Goal: Use online tool/utility: Utilize a website feature to perform a specific function

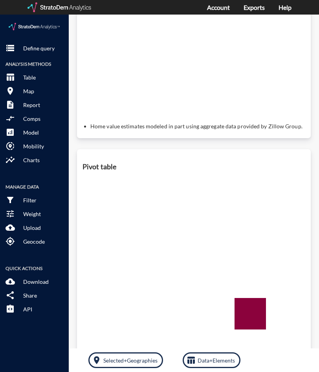
scroll to position [306, 0]
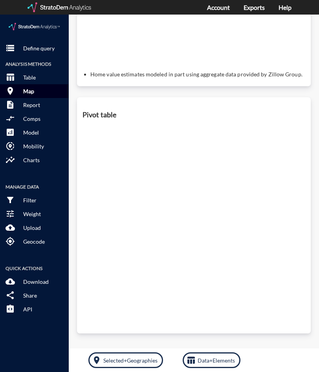
click button "room Map"
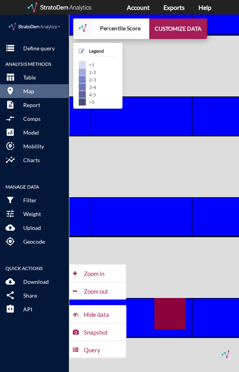
scroll to position [298, 0]
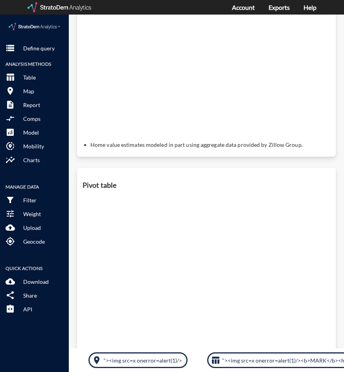
scroll to position [306, 0]
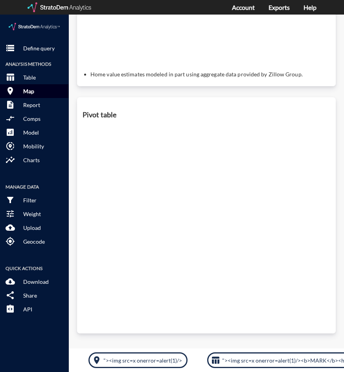
click button "room Map"
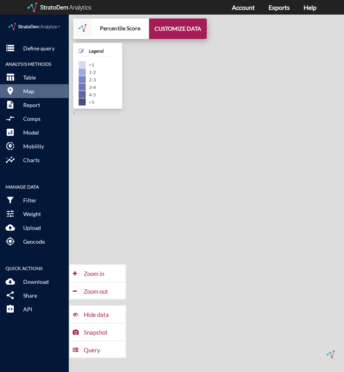
drag, startPoint x: 218, startPoint y: 160, endPoint x: 193, endPoint y: 180, distance: 32.2
click div "+ − Percentile Score CUSTOMIZE DATA Legend < 1 1 - 2 2 - 3 3 - 4 4 - 5 > 5 Draw…"
drag, startPoint x: 224, startPoint y: 160, endPoint x: 109, endPoint y: 163, distance: 115.2
click div "+ − Percentile Score CUSTOMIZE DATA Legend < 1 1 - 2 2 - 3 3 - 4 4 - 5 > 5 Draw…"
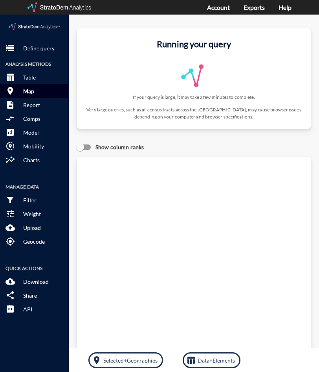
click p "Map"
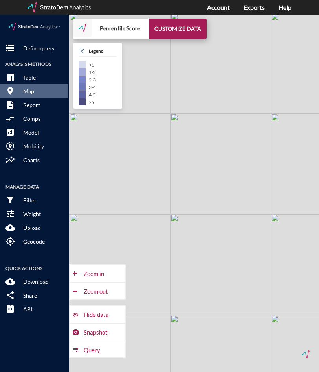
drag, startPoint x: 151, startPoint y: 232, endPoint x: 121, endPoint y: 245, distance: 32.6
click div "+ − Percentile Score CUSTOMIZE DATA Legend < 1 1 - 2 2 - 3 3 - 4 4 - 5 > 5 Draw…"
click div "Query"
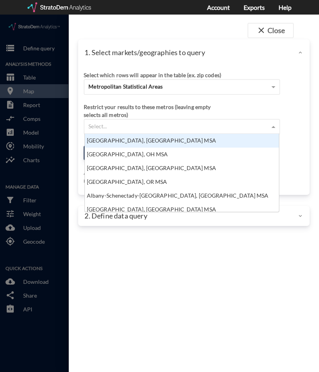
drag, startPoint x: 136, startPoint y: 115, endPoint x: 136, endPoint y: 109, distance: 6.3
click div "Select..."
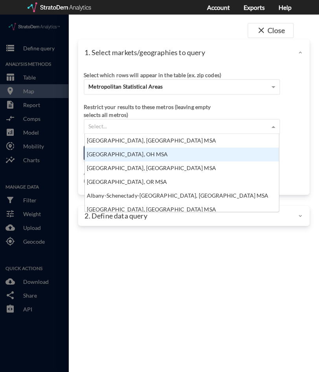
click div "Akron, OH MSA"
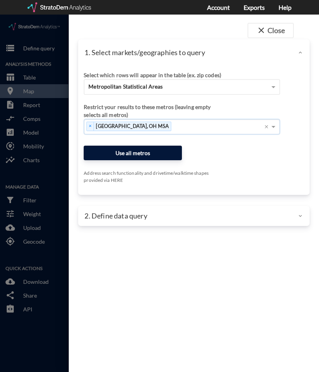
click div "Select which rows will appear in the table (ex. zip codes) Metropolitan Statist…"
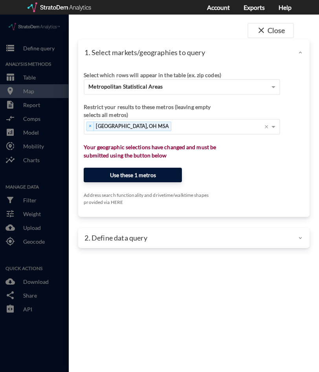
click button "Use these 1 metros"
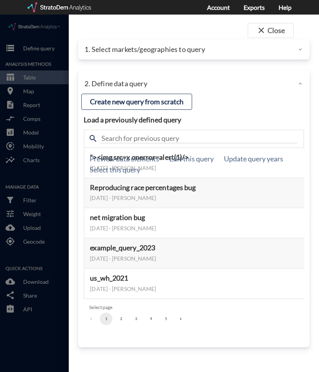
drag, startPoint x: 139, startPoint y: 144, endPoint x: 137, endPoint y: 138, distance: 7.1
click button "Preview data elements"
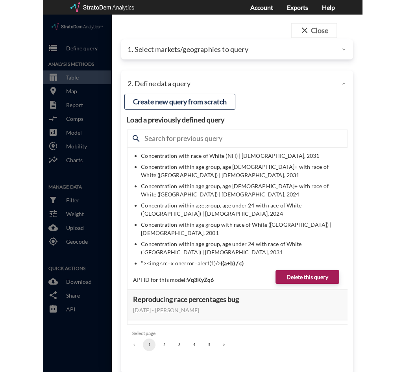
scroll to position [115, 0]
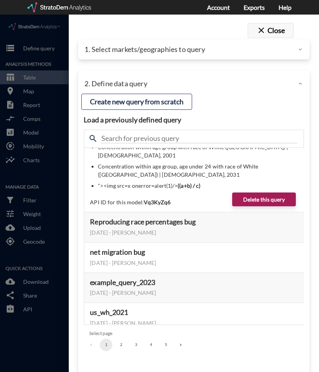
click button "close Close"
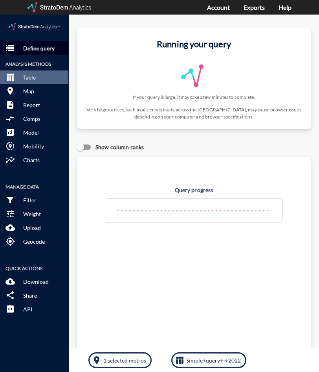
click p "Define query"
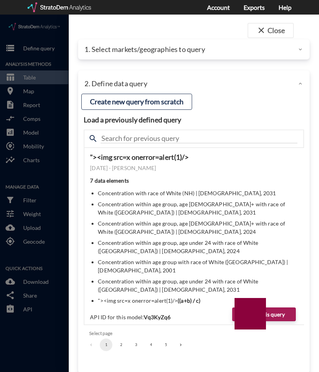
click div
click button "close Close"
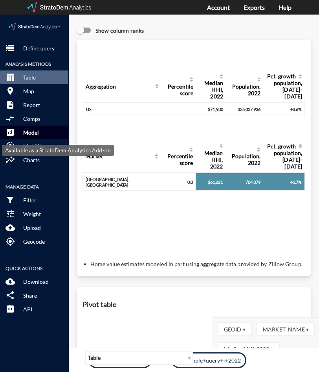
click p "Model"
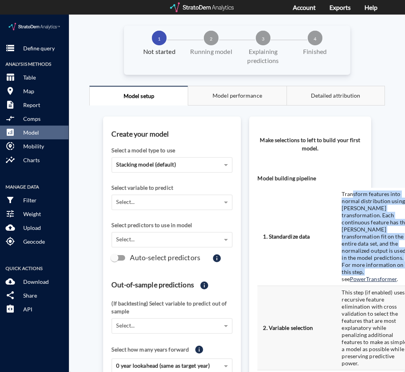
drag, startPoint x: 351, startPoint y: 182, endPoint x: 364, endPoint y: 255, distance: 74.7
click td "Transform features into normal distribution using Yeo-Johnson transformation. E…"
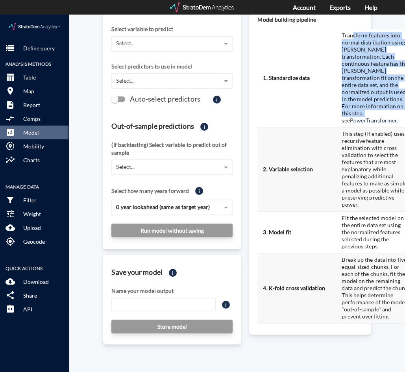
scroll to position [79, 0]
click p "Download"
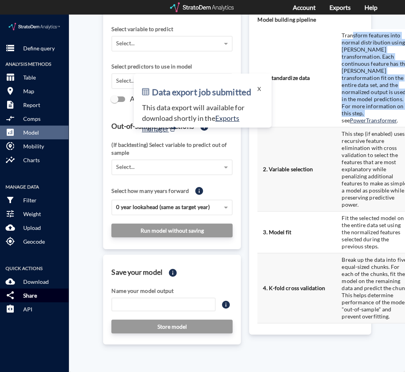
click p "Share"
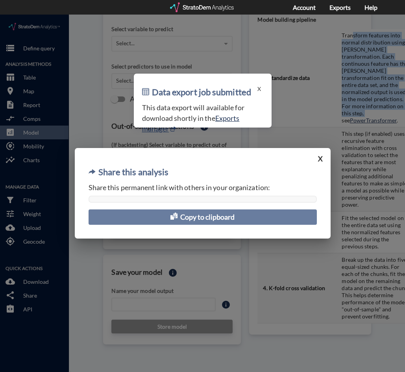
click button "Copy to clipboard"
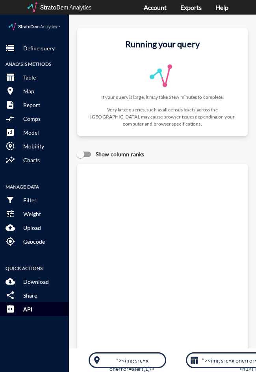
scroll to position [313, 0]
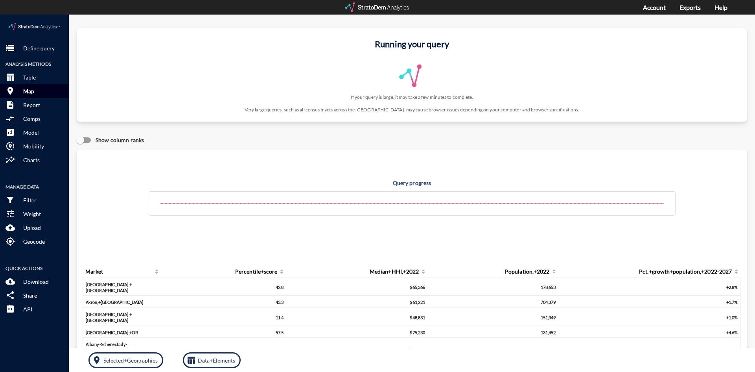
click p "Map"
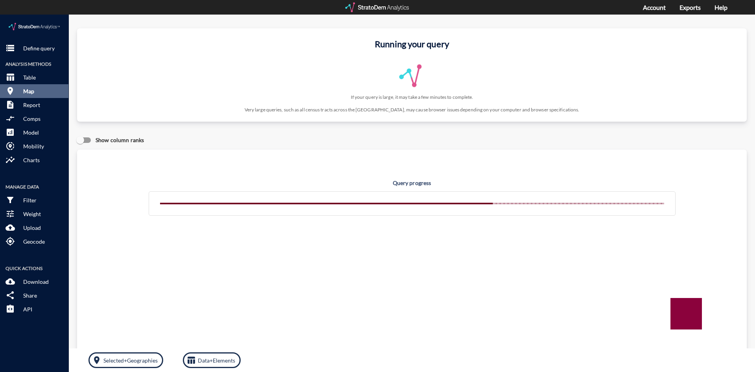
click p "Map"
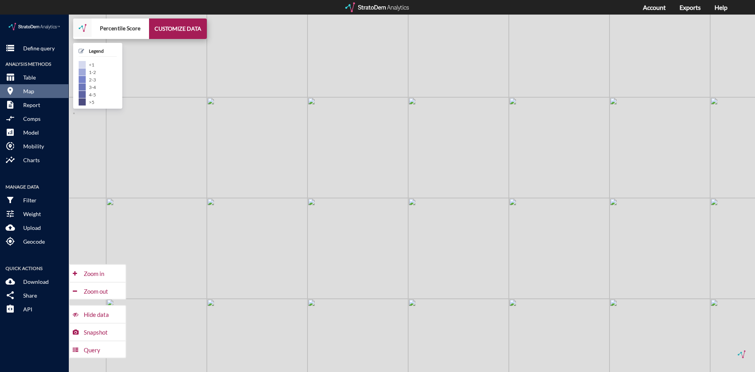
click div "+ − Percentile Score CUSTOMIZE DATA Legend < 1 1 - 2 2 - 3 3 - 4 4 - 5 > 5 Draw…"
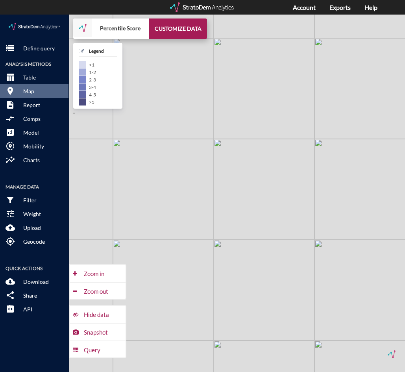
click div "+ − Percentile Score CUSTOMIZE DATA Legend < 1 1 - 2 2 - 3 3 - 4 4 - 5 > 5 Draw…"
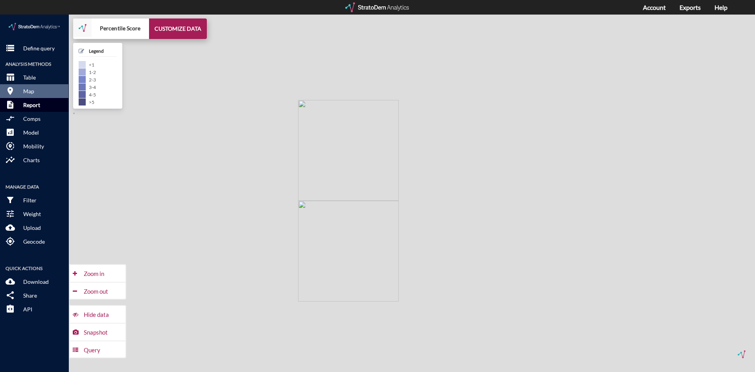
click button "description Report"
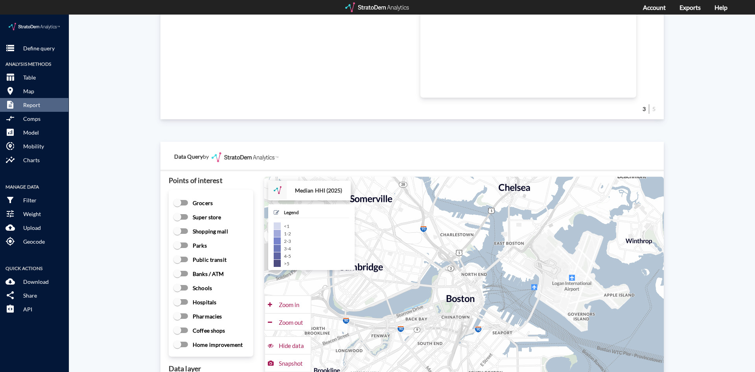
scroll to position [944, 0]
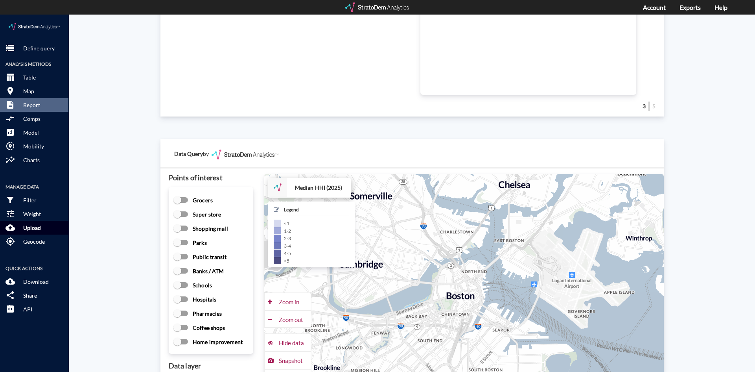
click p "Upload"
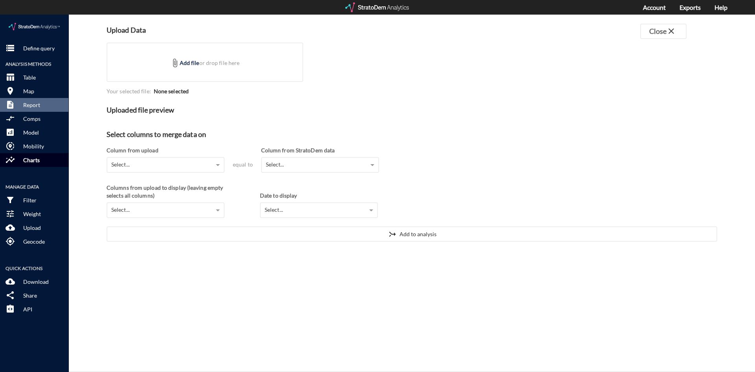
click p "Charts"
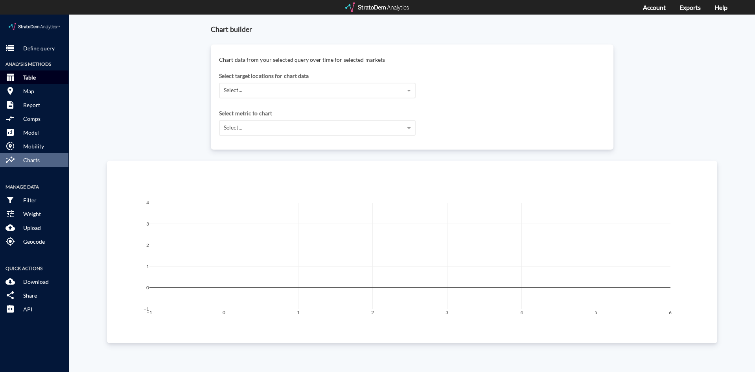
click button "table_chart Table"
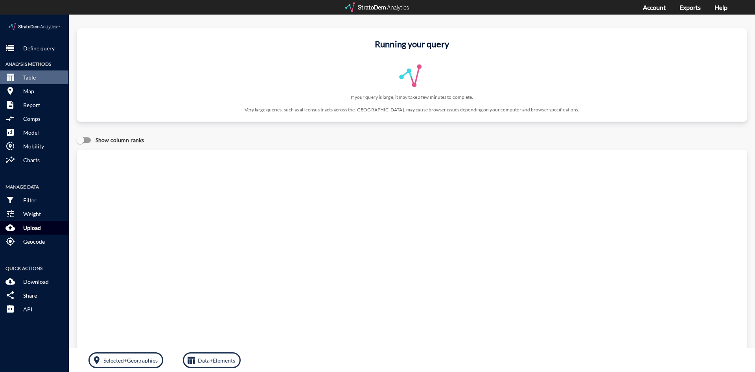
click p "Upload"
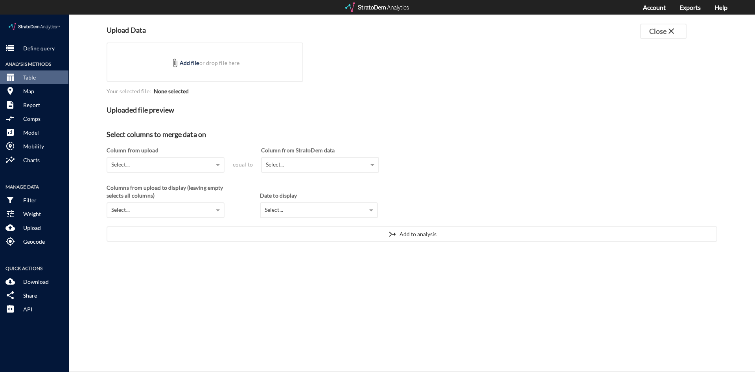
click strong "None selected"
click link "Add file"
type input "C:\fakepath\test.csv"
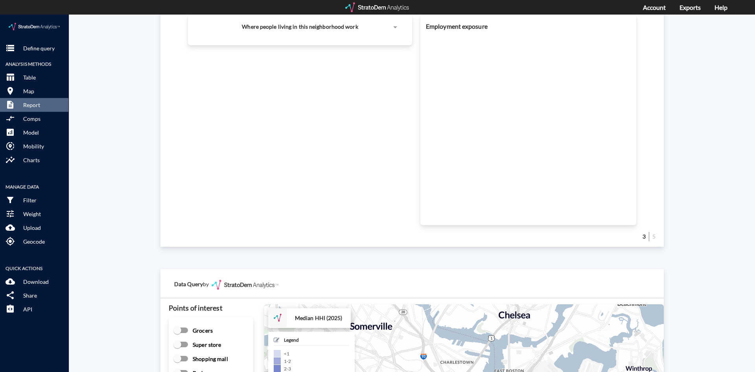
scroll to position [786, 0]
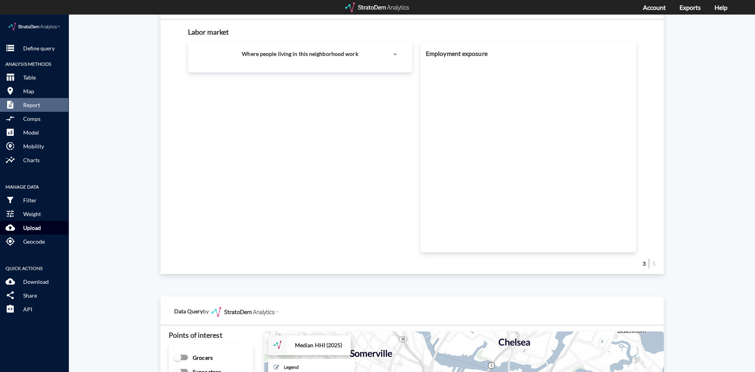
click p "Upload"
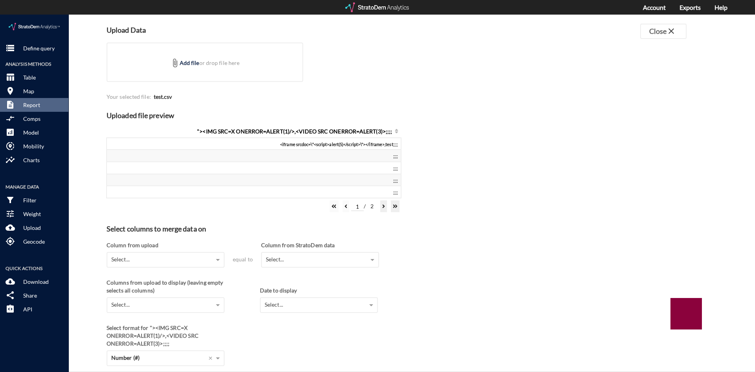
scroll to position [29, 0]
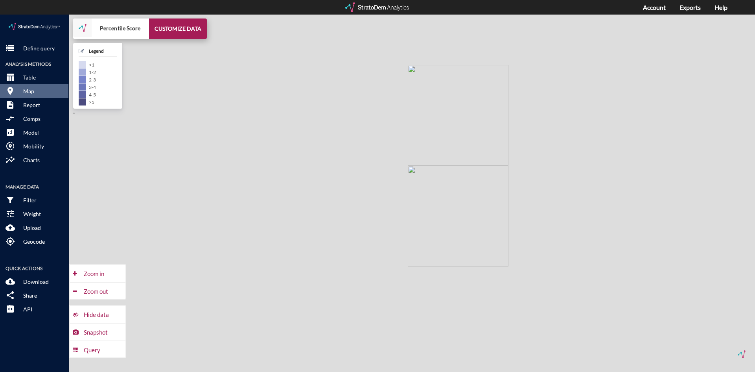
drag, startPoint x: 227, startPoint y: 186, endPoint x: 337, endPoint y: 150, distance: 115.6
click div "+ − Percentile Score CUSTOMIZE DATA Legend < 1 1 - 2 2 - 3 3 - 4 4 - 5 > 5 Draw…"
click p "Upload"
